Goal: Task Accomplishment & Management: Complete application form

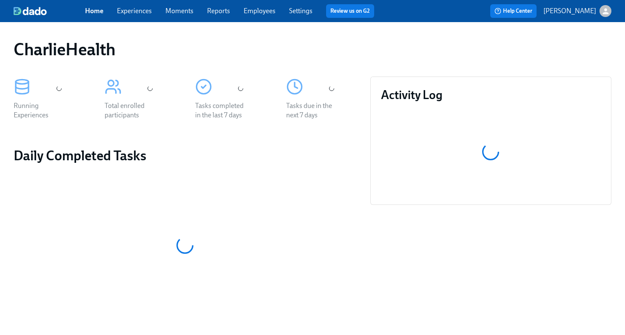
click at [260, 11] on link "Employees" at bounding box center [260, 11] width 32 height 8
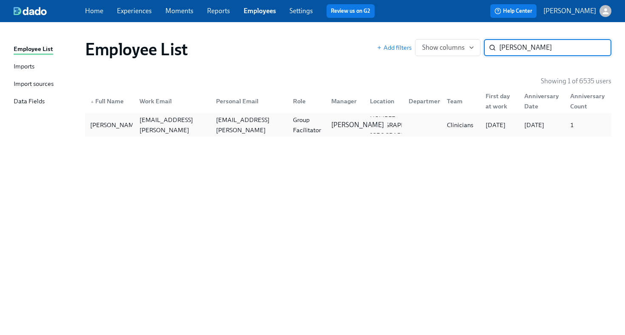
type input "danielle gonz"
click at [337, 125] on p "[PERSON_NAME]" at bounding box center [357, 124] width 53 height 9
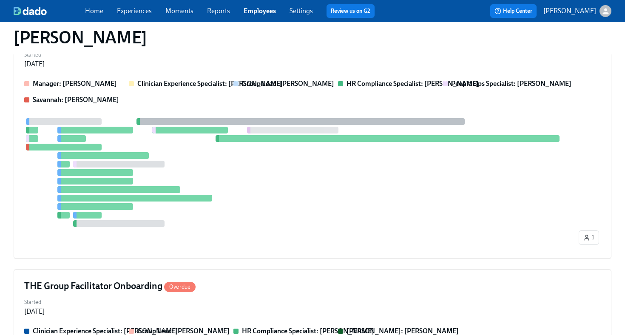
scroll to position [182, 0]
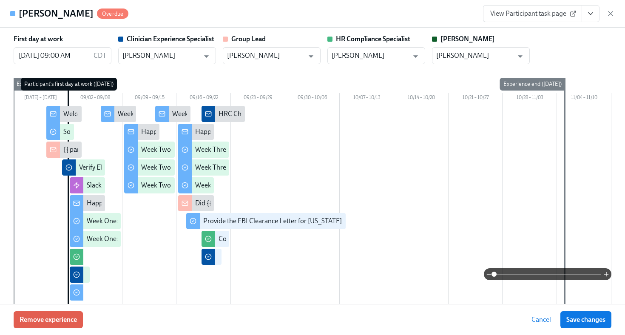
click at [593, 17] on icon "View task page" at bounding box center [590, 13] width 9 height 9
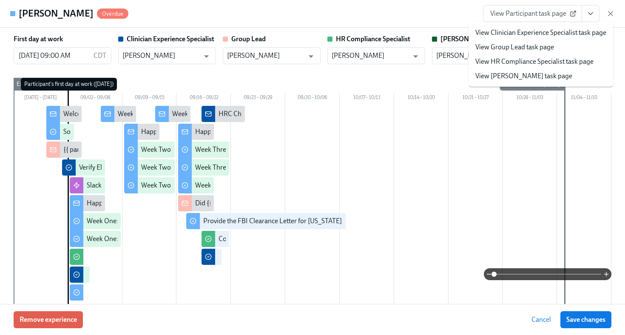
click at [561, 61] on link "View HR Compliance Specialist task page" at bounding box center [534, 61] width 118 height 9
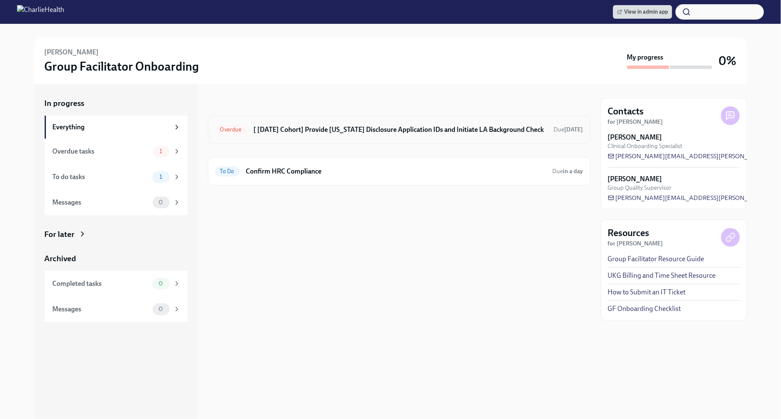
click at [390, 128] on h6 "[ [DATE] Cohort] Provide [US_STATE] Disclosure Application IDs and Initiate LA …" at bounding box center [400, 129] width 294 height 9
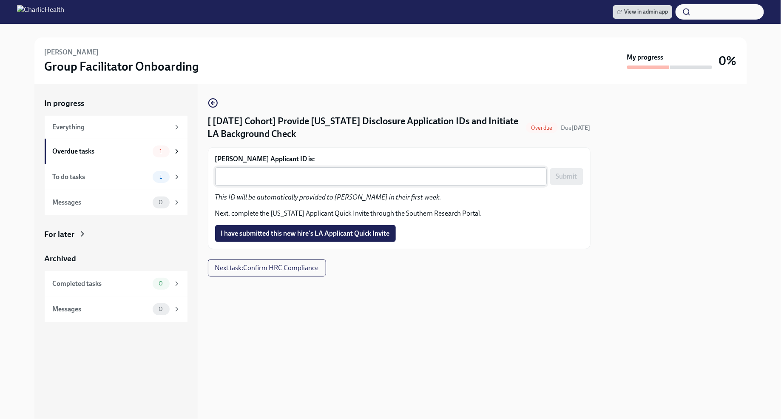
click at [369, 178] on textarea "[PERSON_NAME] Applicant ID is:" at bounding box center [380, 176] width 321 height 10
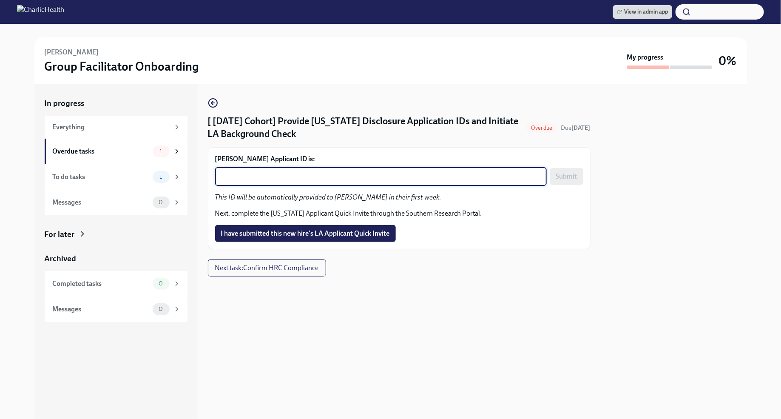
paste textarea "1251815"
type textarea "1251815"
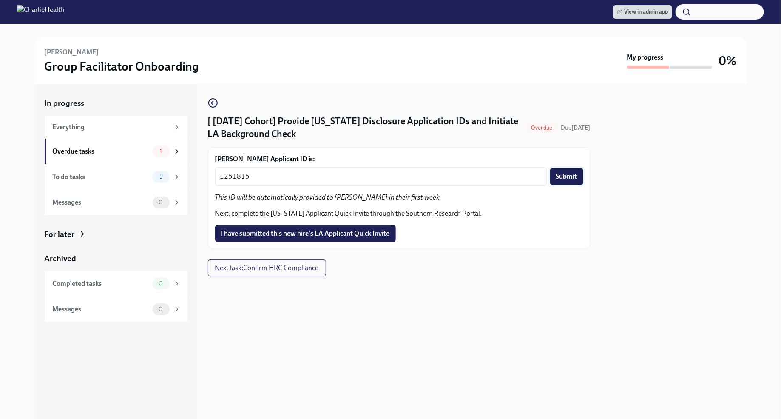
click at [567, 173] on span "Submit" at bounding box center [566, 176] width 21 height 9
click at [353, 238] on button "I have submitted this new hire's LA Applicant Quick Invite" at bounding box center [305, 233] width 181 height 17
